Goal: Task Accomplishment & Management: Complete application form

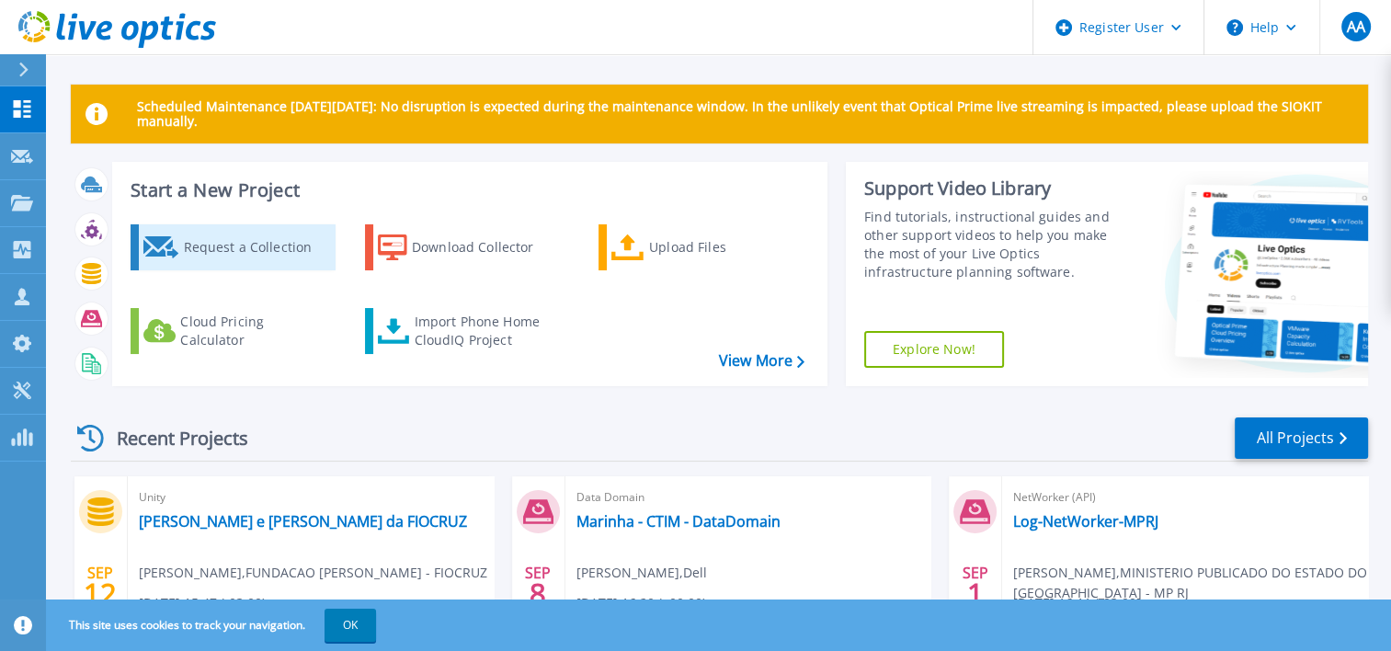
click at [264, 247] on div "Request a Collection" at bounding box center [256, 247] width 147 height 37
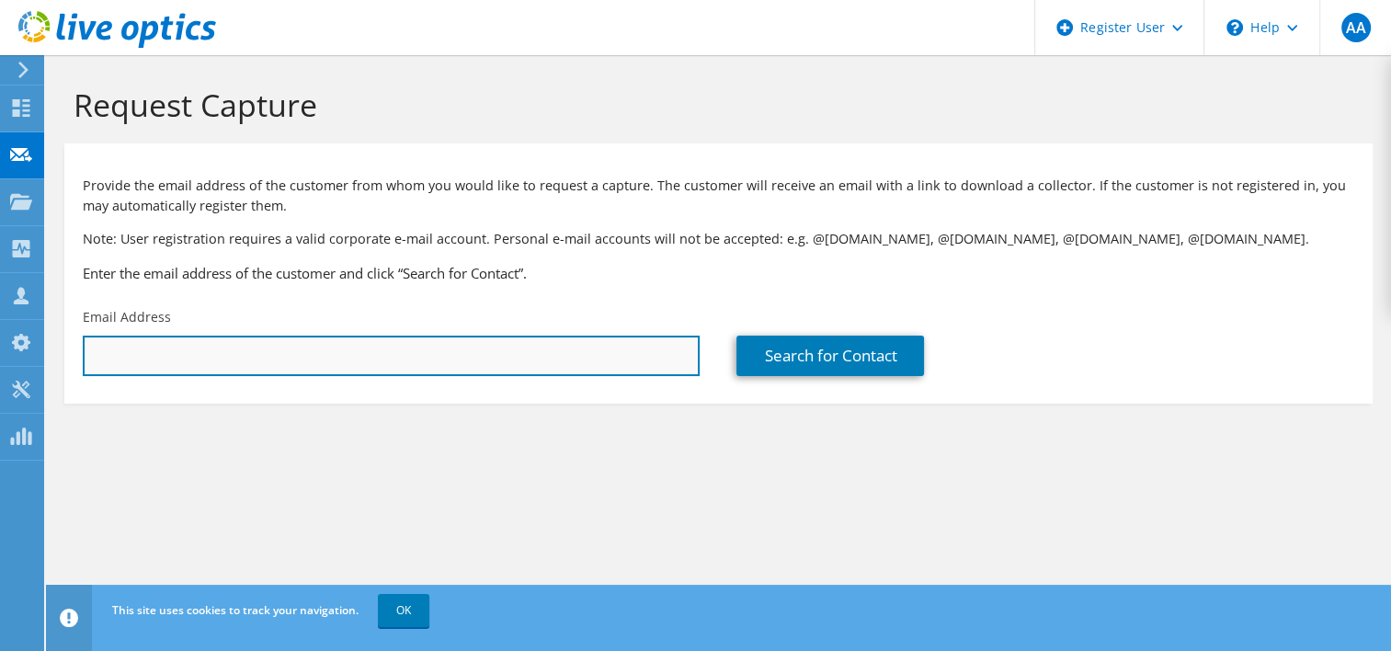
click at [257, 367] on input "text" at bounding box center [391, 355] width 617 height 40
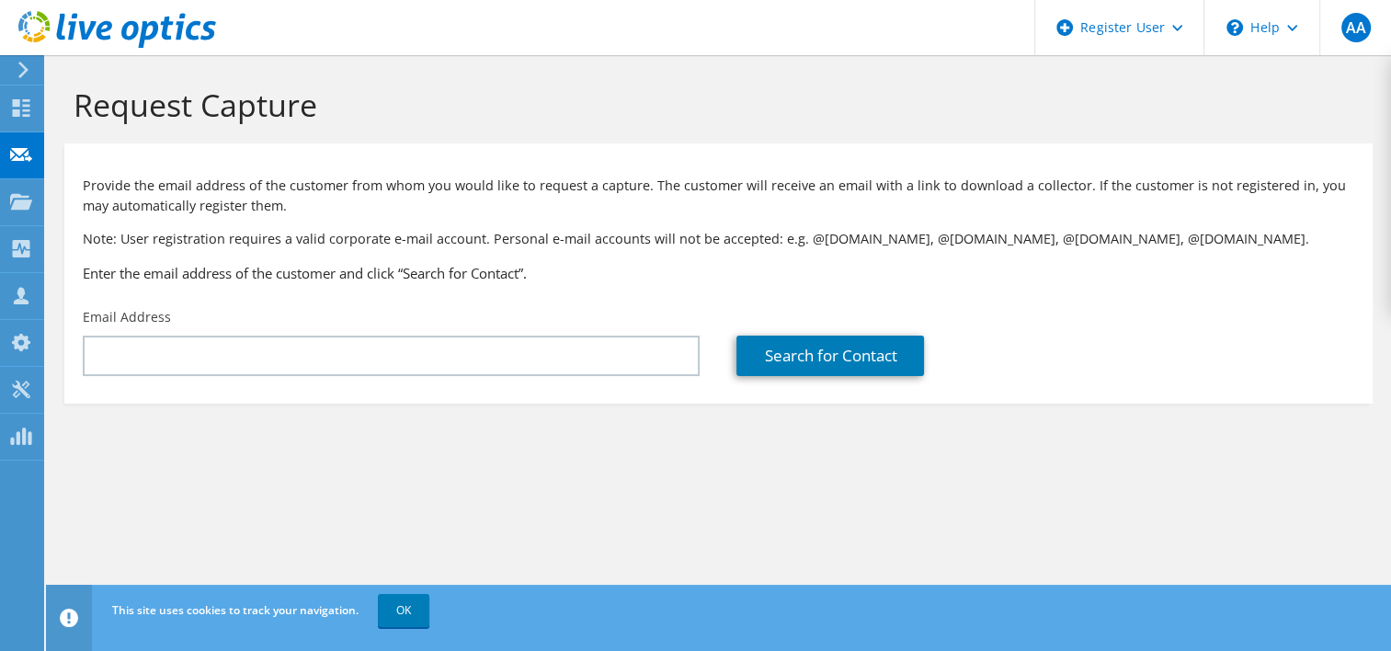
click at [512, 408] on section "Request Capture Provide the email address of the customer from whom you would l…" at bounding box center [718, 275] width 1345 height 440
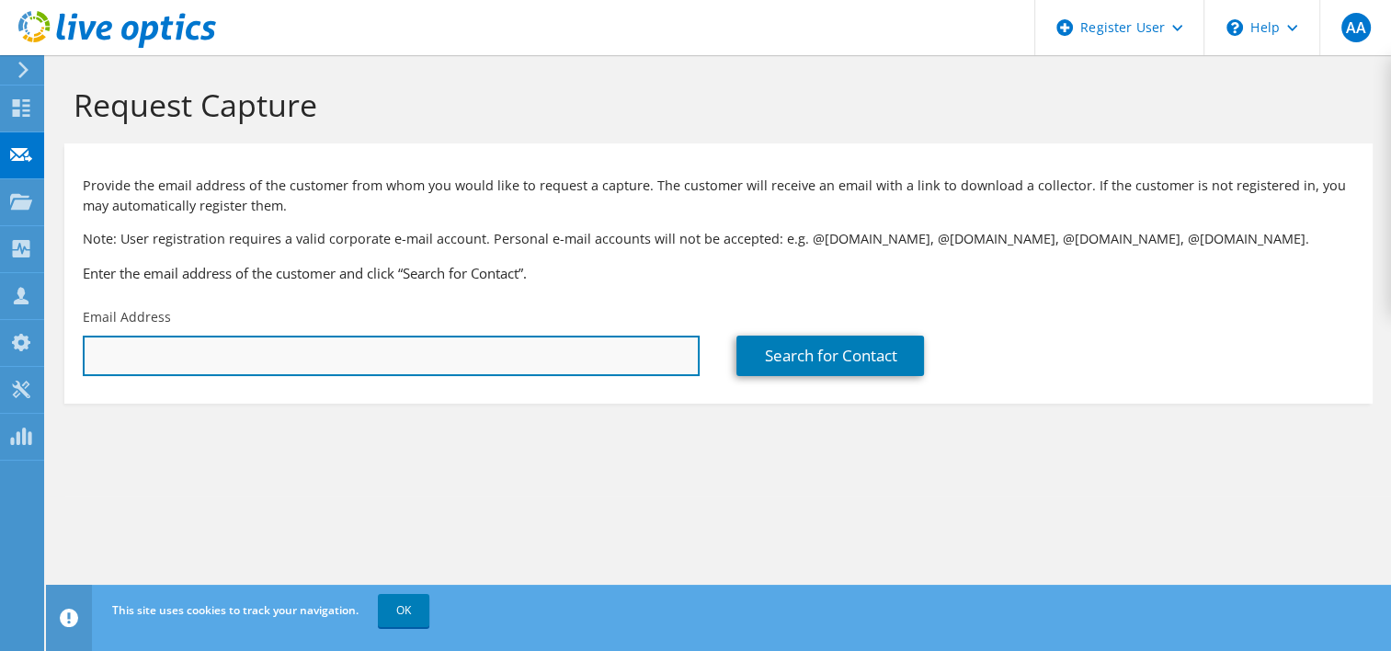
click at [244, 350] on input "text" at bounding box center [391, 355] width 617 height 40
paste input "fotero@petros.com.br"
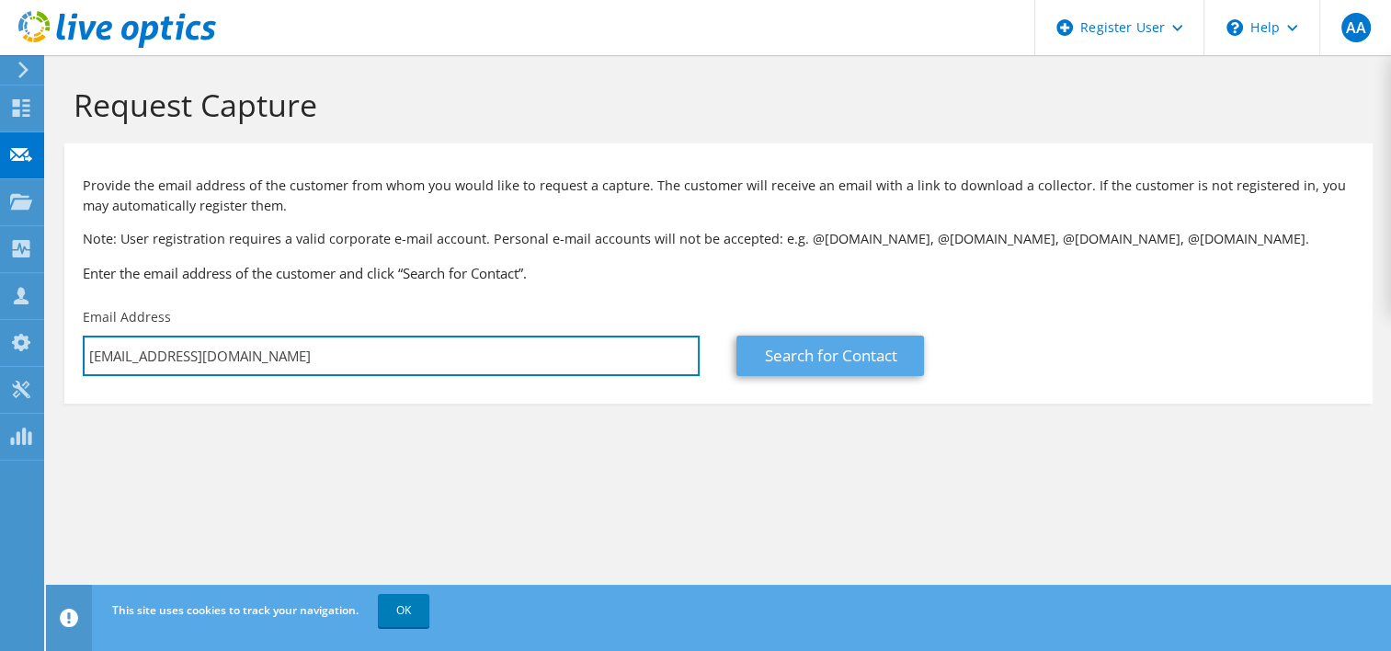
type input "fotero@petros.com.br"
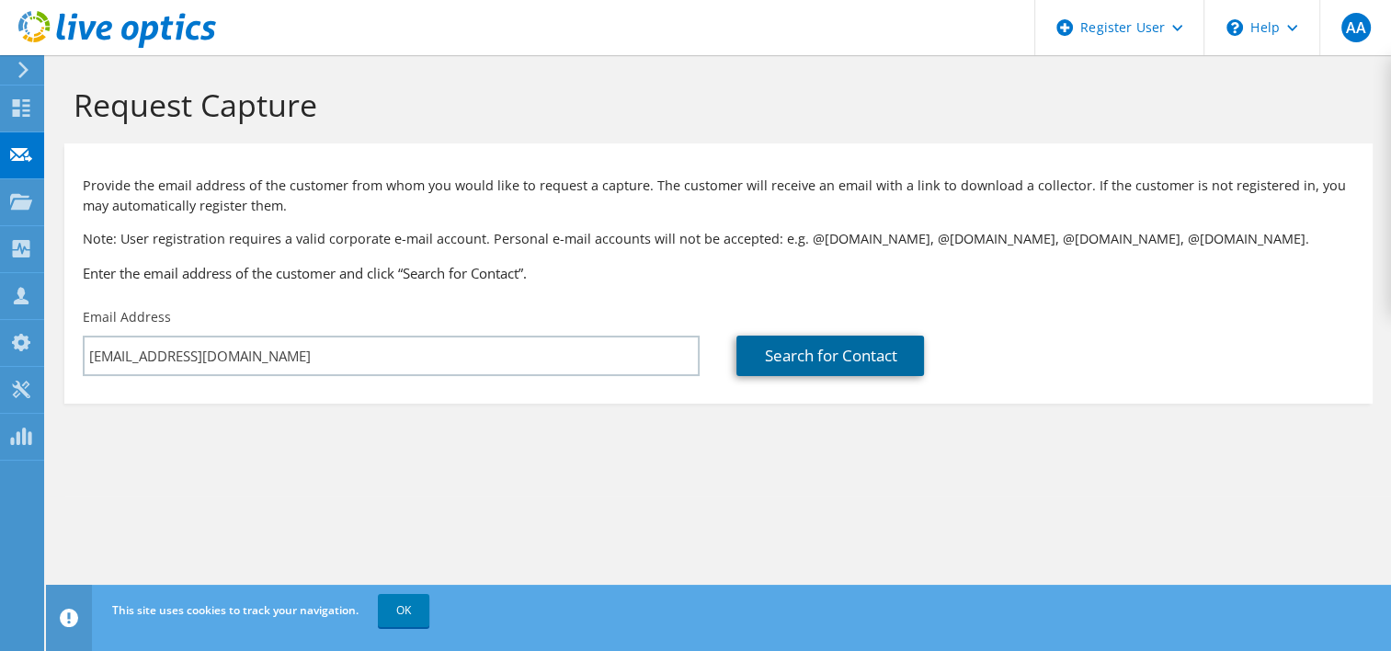
click at [796, 360] on link "Search for Contact" at bounding box center [829, 355] width 187 height 40
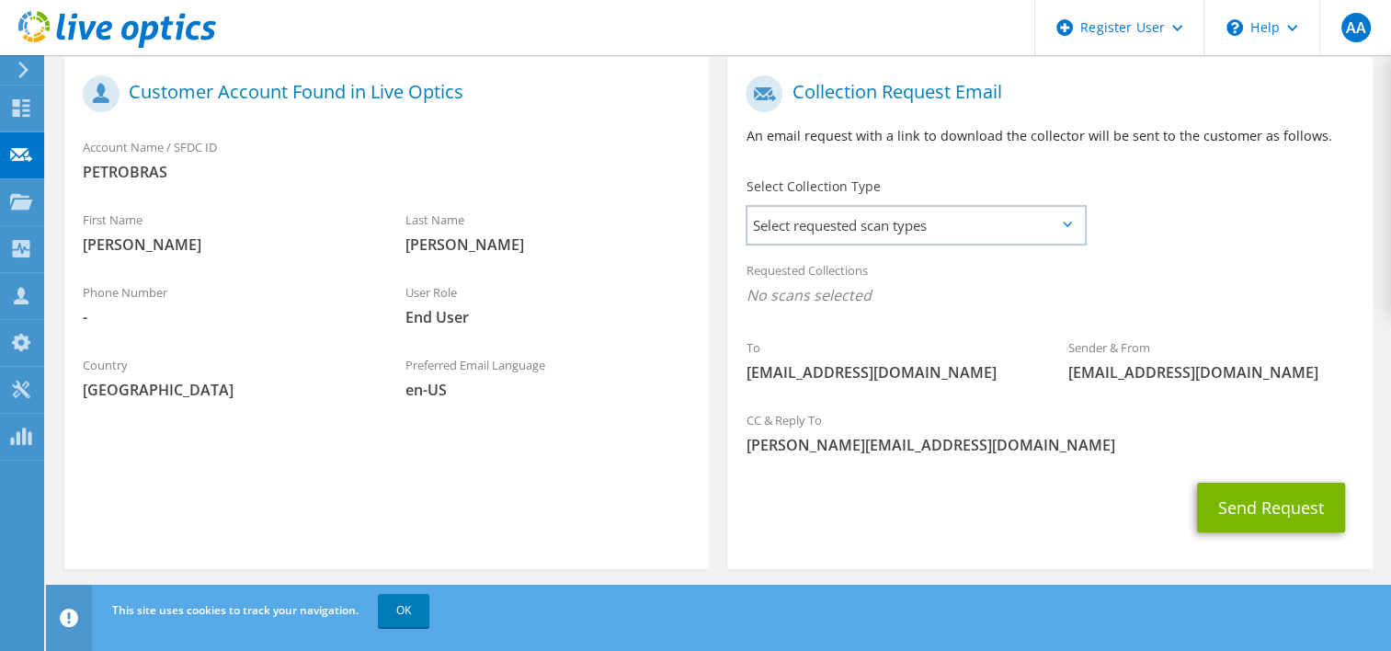
scroll to position [368, 0]
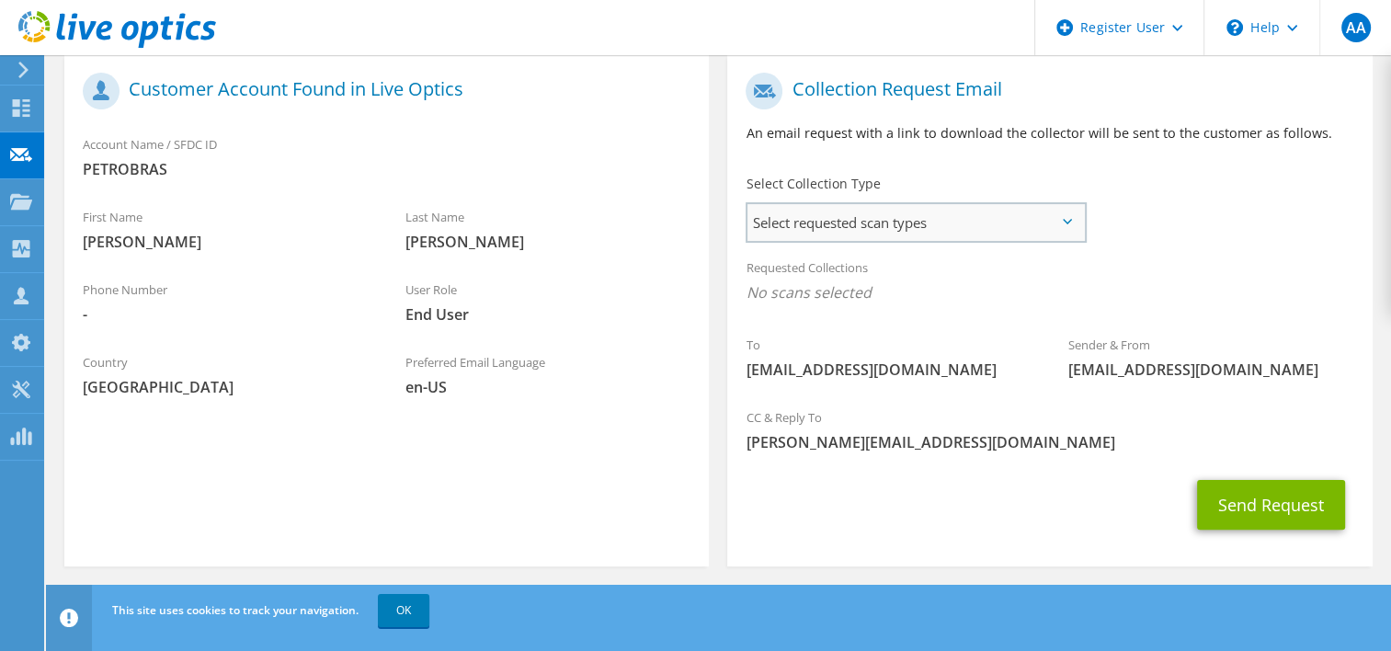
click at [913, 214] on span "Select requested scan types" at bounding box center [914, 222] width 335 height 37
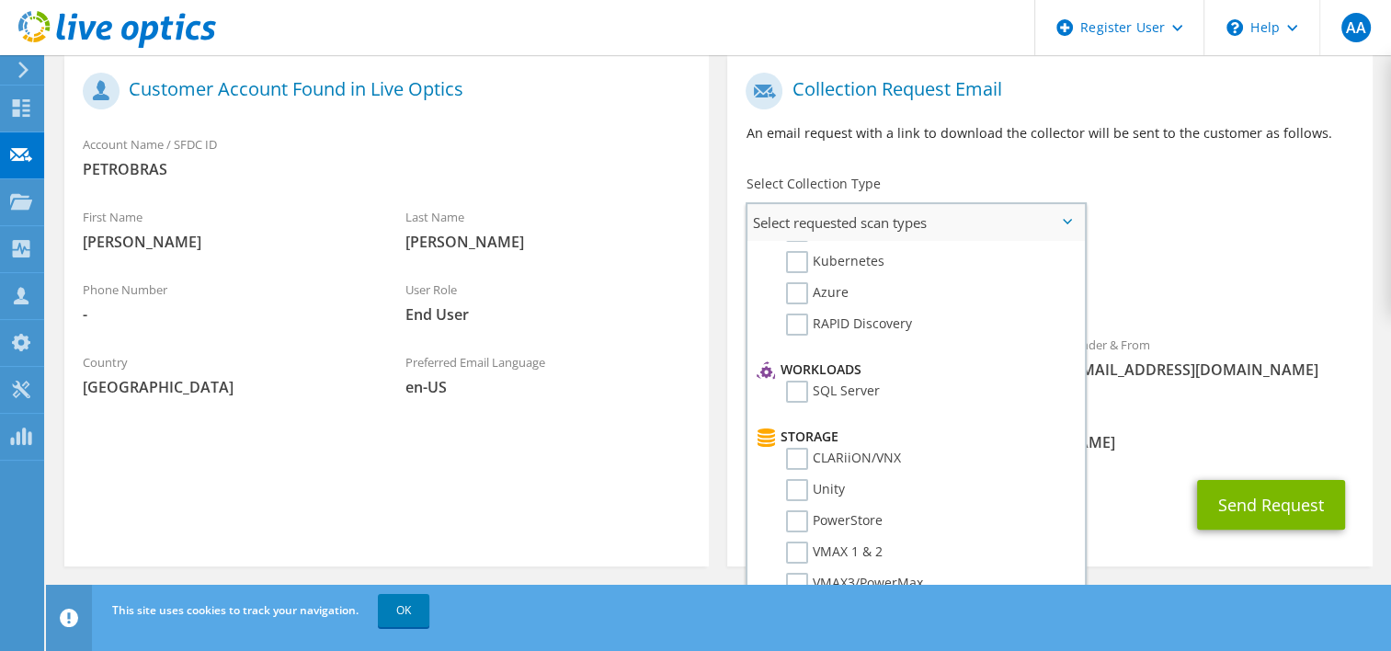
scroll to position [0, 0]
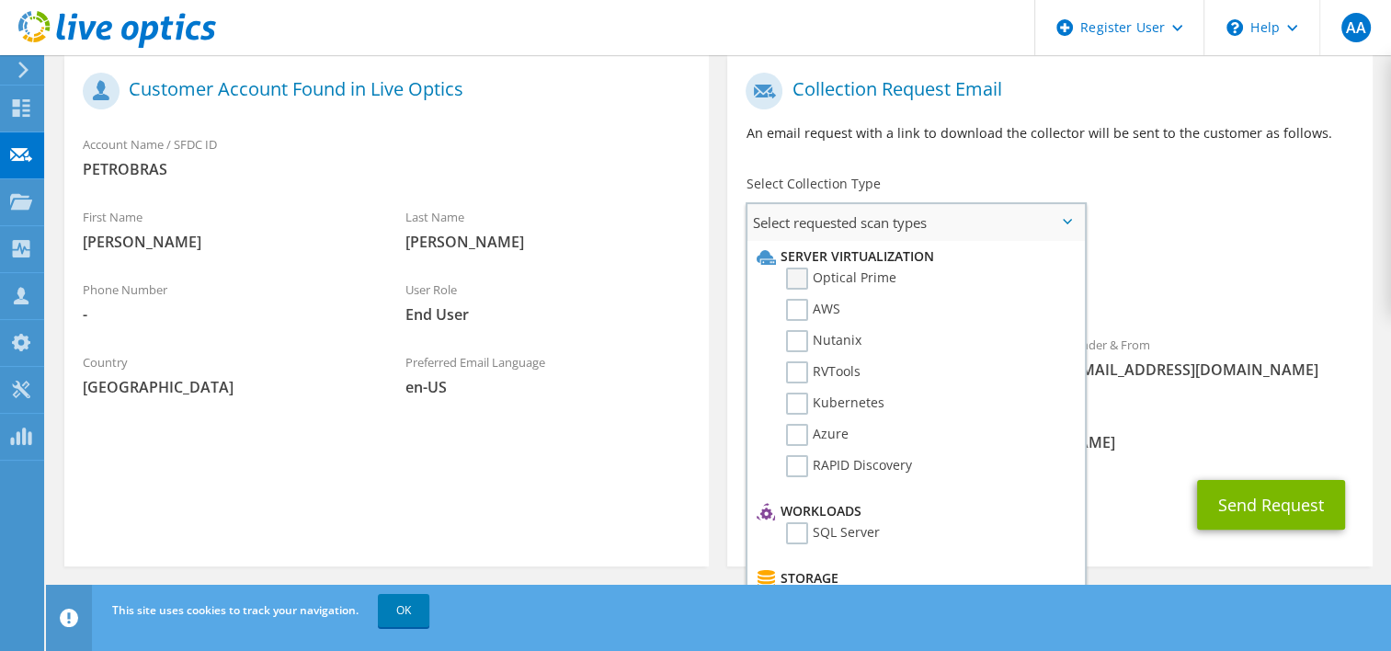
click at [793, 276] on label "Optical Prime" at bounding box center [841, 278] width 110 height 22
click at [0, 0] on input "Optical Prime" at bounding box center [0, 0] width 0 height 0
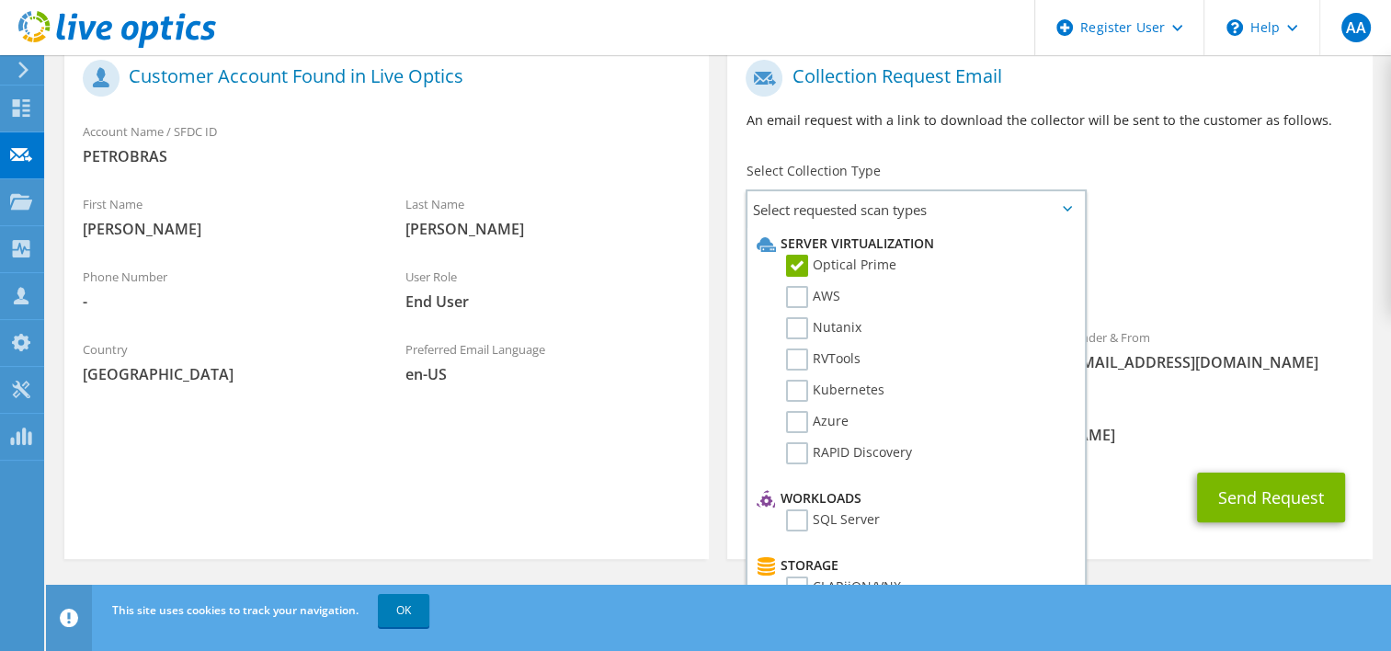
click at [1140, 432] on span "[PERSON_NAME][EMAIL_ADDRESS][DOMAIN_NAME]" at bounding box center [1048, 435] width 607 height 20
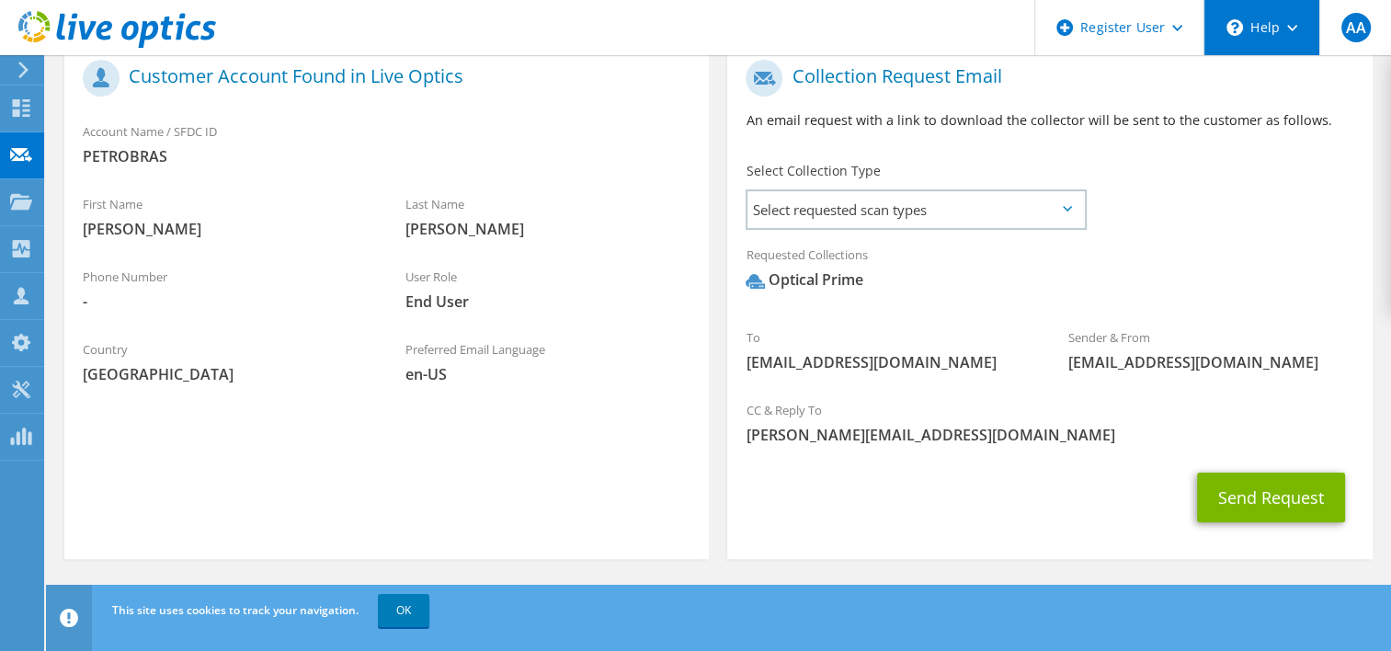
click at [1293, 28] on icon at bounding box center [1292, 28] width 10 height 6
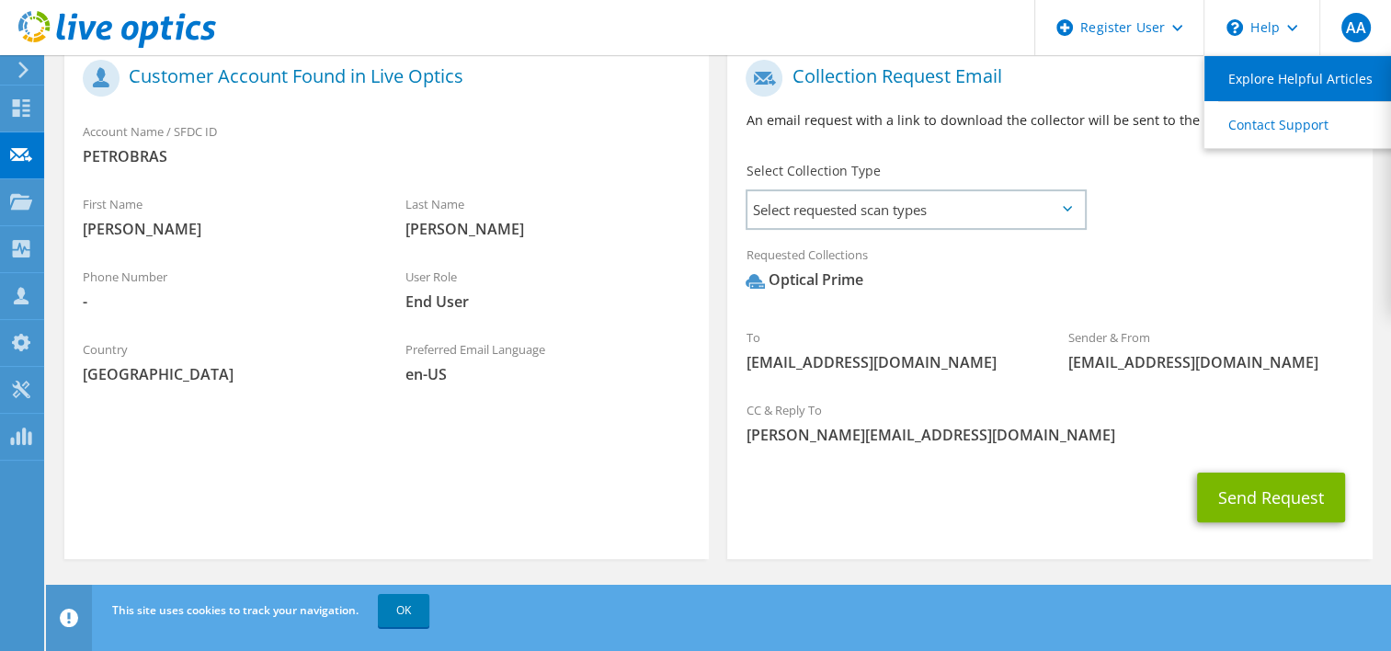
click at [1273, 74] on link "Explore Helpful Articles" at bounding box center [1306, 78] width 205 height 45
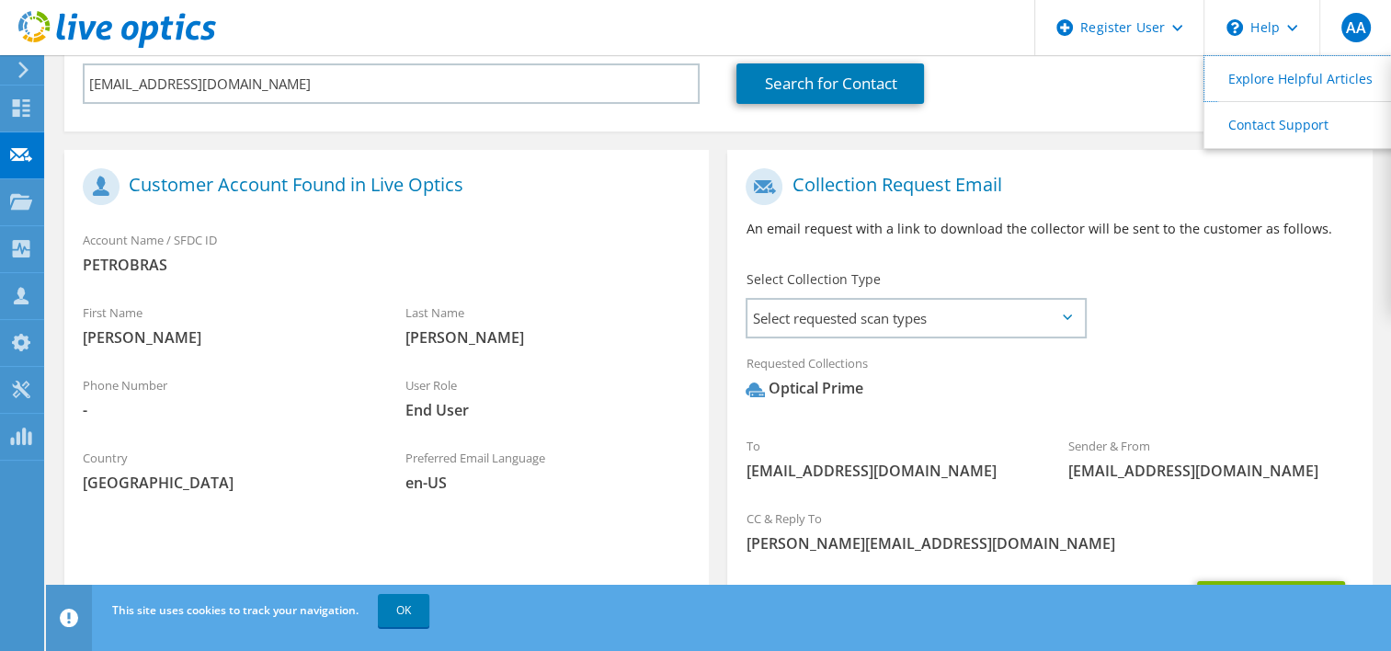
scroll to position [257, 0]
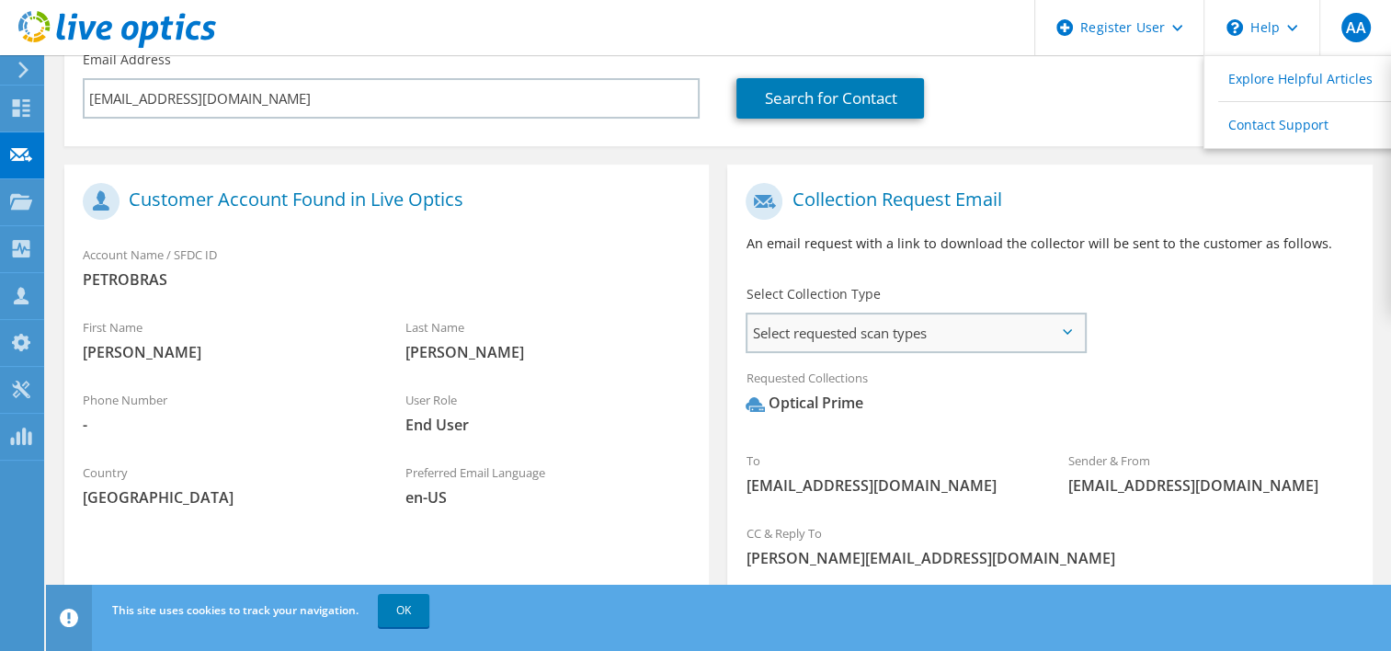
click at [1064, 324] on span "Select requested scan types" at bounding box center [914, 332] width 335 height 37
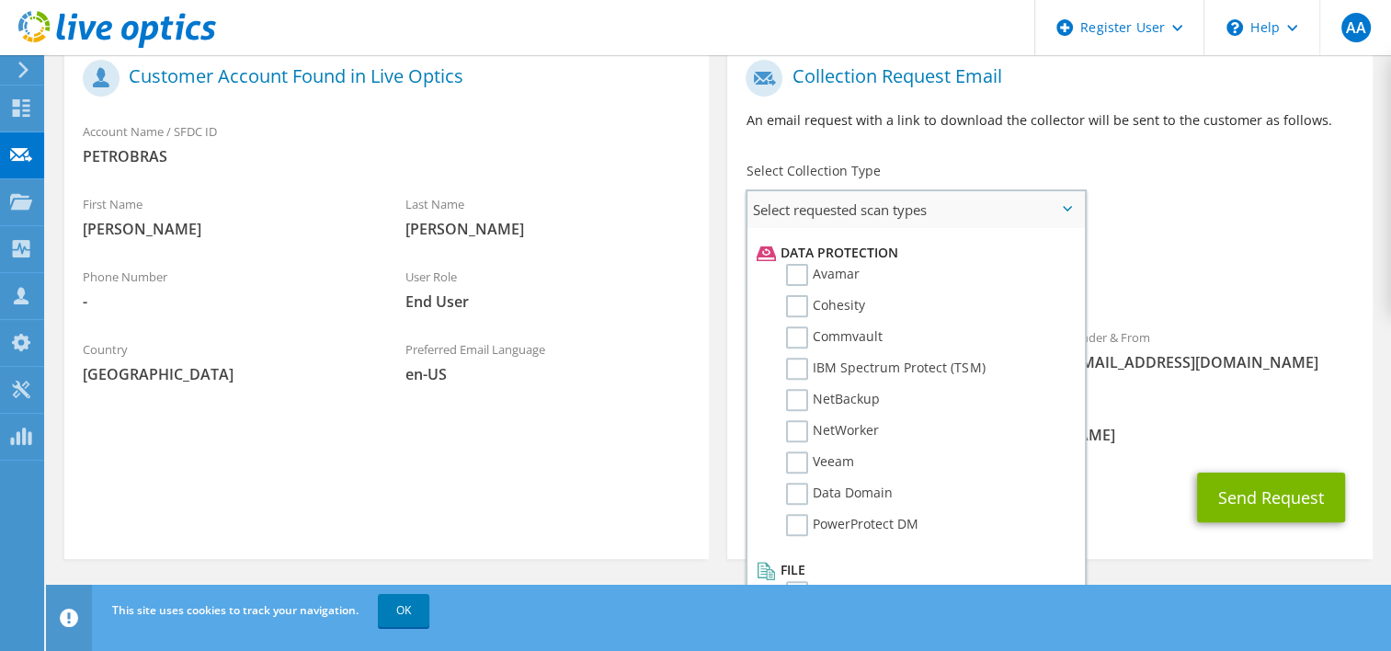
scroll to position [788, 0]
click at [1248, 146] on div "Collection Request Email An email request with a link to download the collector…" at bounding box center [1049, 102] width 644 height 102
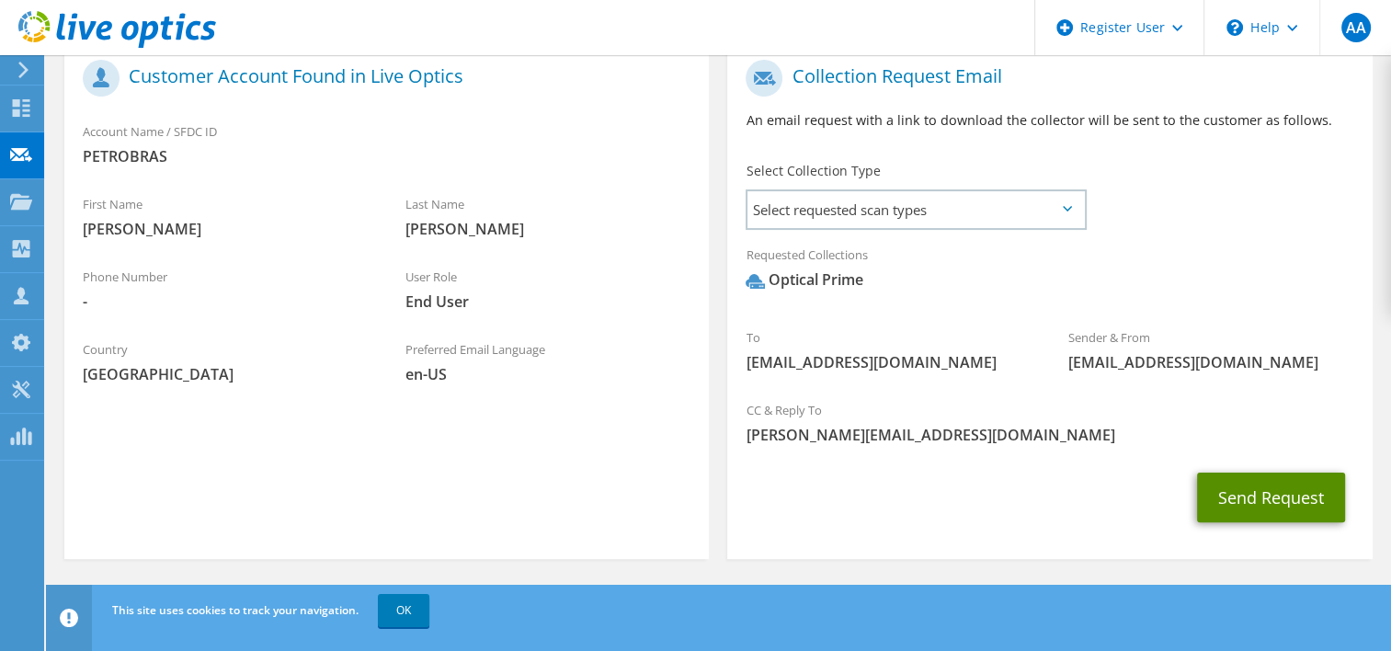
click at [1234, 505] on button "Send Request" at bounding box center [1271, 497] width 148 height 50
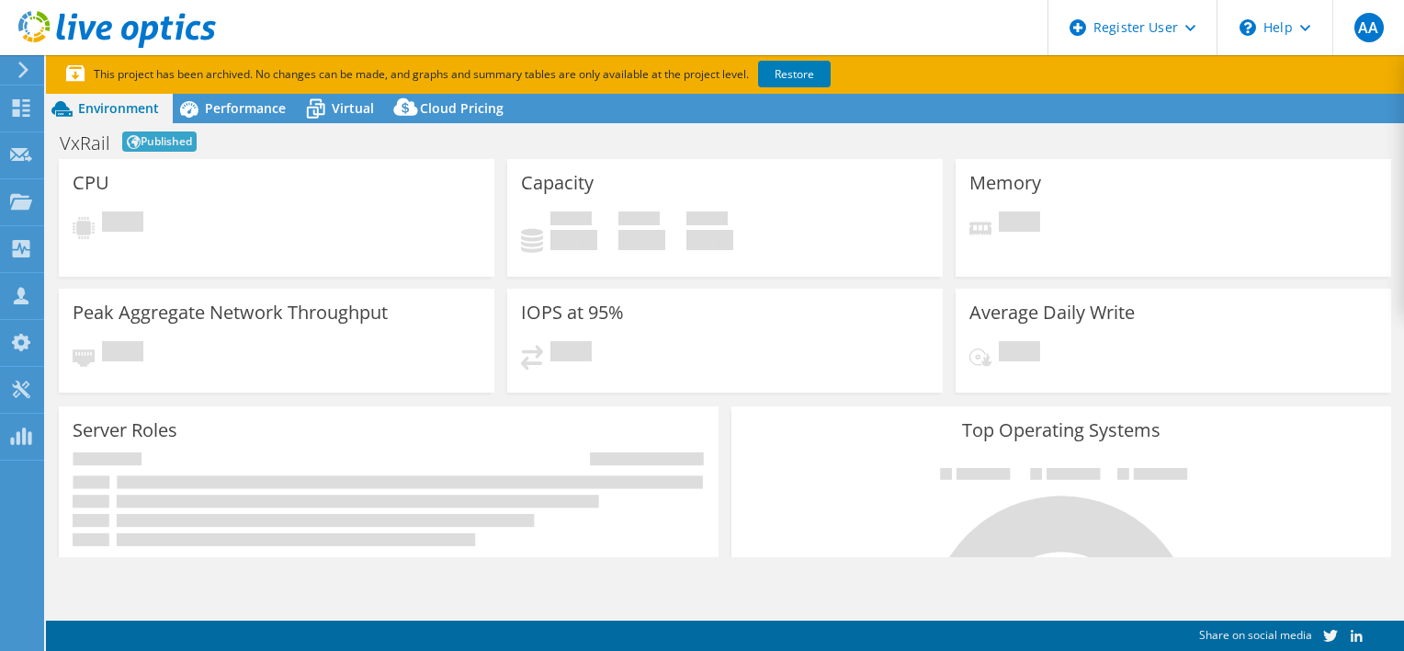
select select "USD"
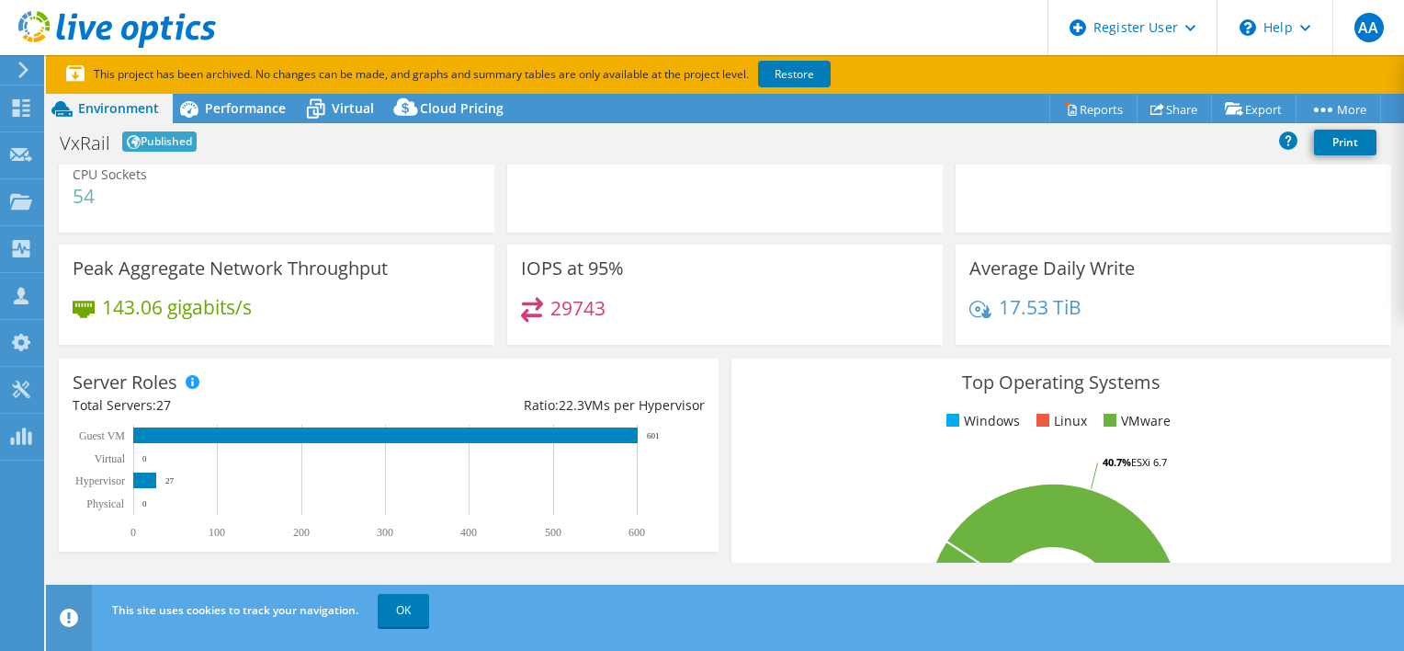
scroll to position [122, 0]
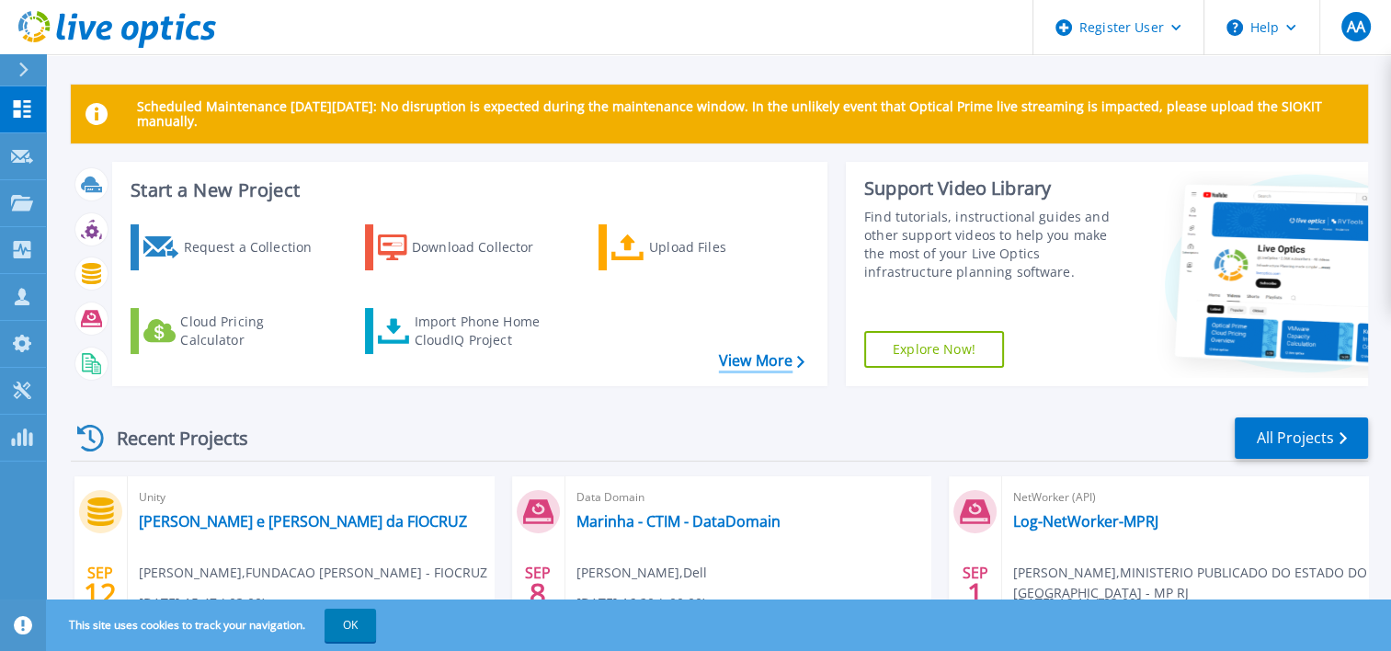
click at [730, 358] on link "View More" at bounding box center [761, 360] width 85 height 17
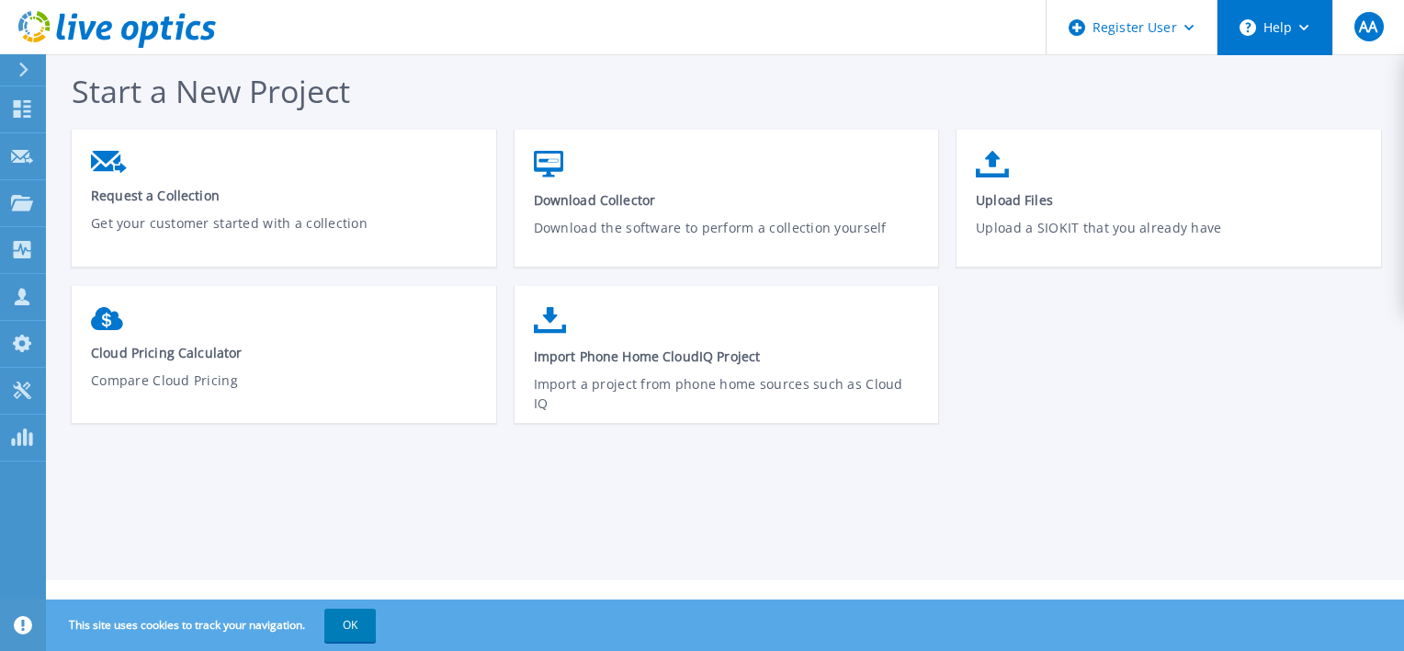
click at [1310, 32] on button "Help" at bounding box center [1275, 27] width 115 height 55
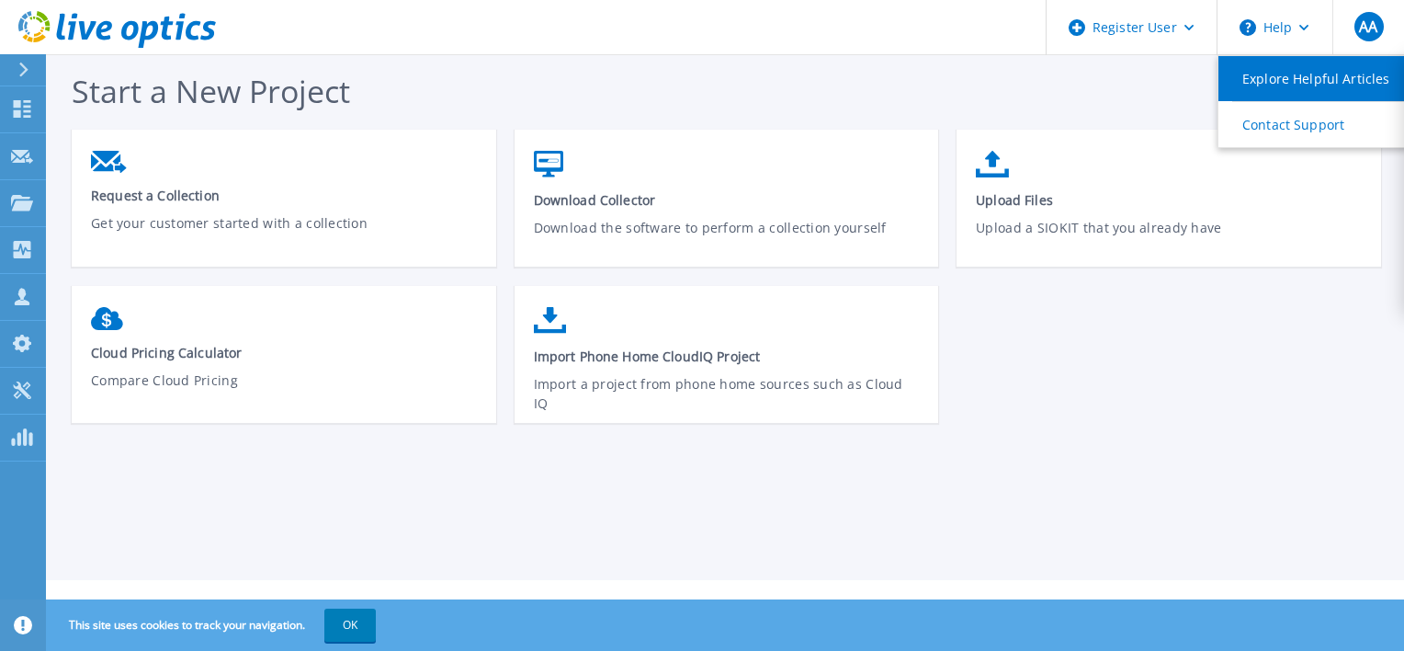
click at [1298, 80] on link "Explore Helpful Articles" at bounding box center [1321, 78] width 205 height 45
